Goal: Find specific page/section: Find specific page/section

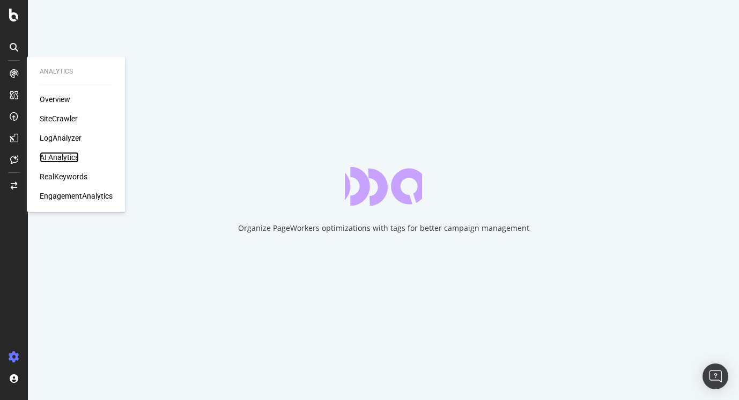
click at [65, 156] on div "AI Analytics" at bounding box center [59, 157] width 39 height 11
